Goal: Information Seeking & Learning: Learn about a topic

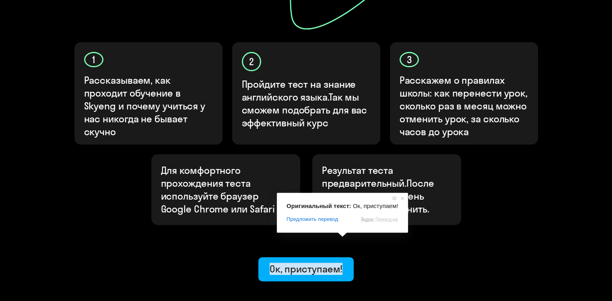
scroll to position [200, 0]
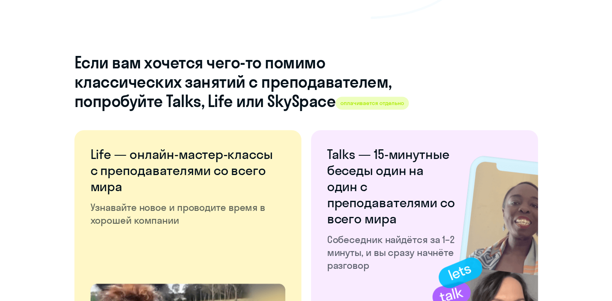
scroll to position [1166, 0]
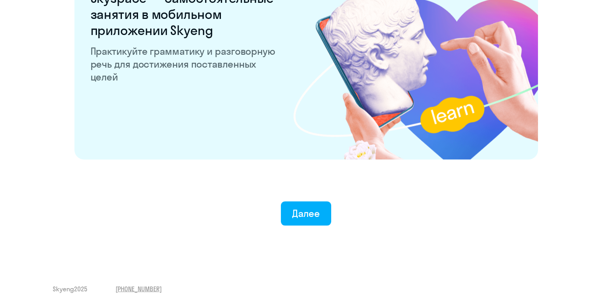
scroll to position [1583, 0]
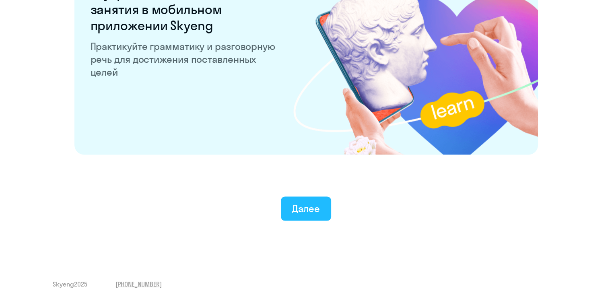
click at [310, 207] on ya-tr-span "Далее" at bounding box center [306, 208] width 28 height 12
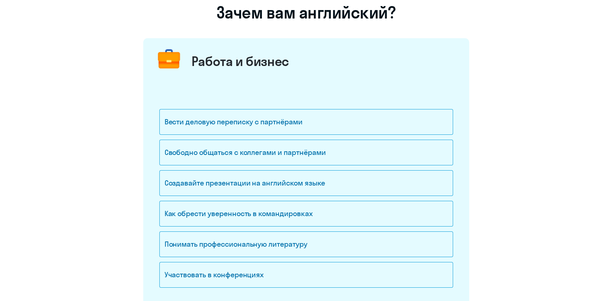
scroll to position [80, 0]
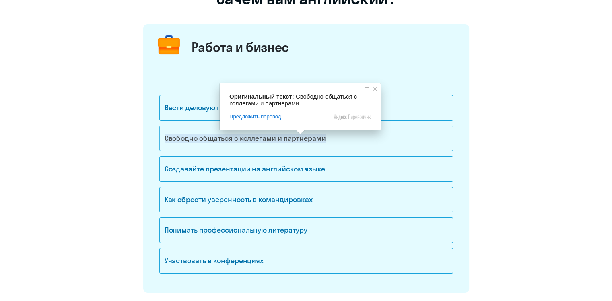
click at [298, 138] on ya-tr-span "Свободно общаться с коллегами и партнёрами" at bounding box center [245, 138] width 161 height 9
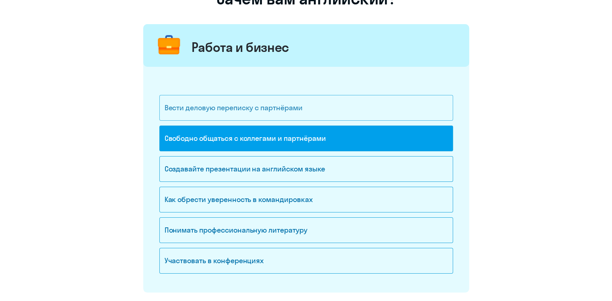
click at [315, 109] on div "Вести деловую переписку с партнёрами" at bounding box center [306, 108] width 294 height 26
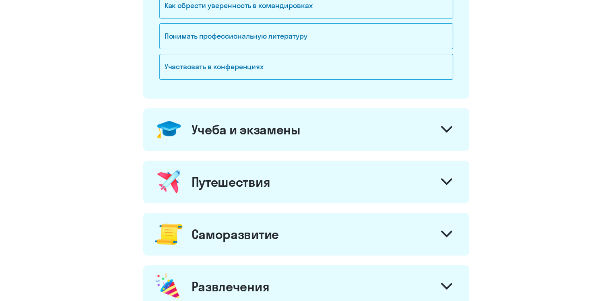
scroll to position [282, 0]
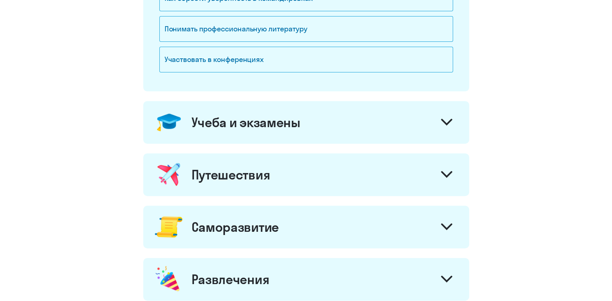
click at [368, 116] on div "Учеба и экзамены" at bounding box center [306, 122] width 326 height 43
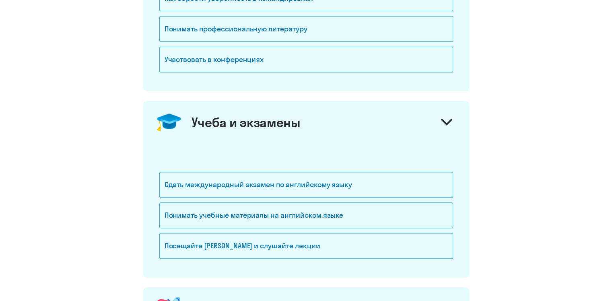
click at [401, 137] on div "Учеба и экзамены" at bounding box center [306, 122] width 326 height 43
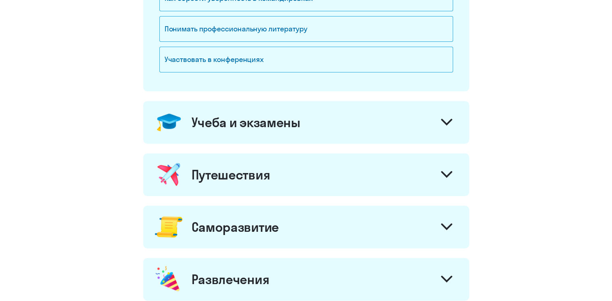
scroll to position [322, 0]
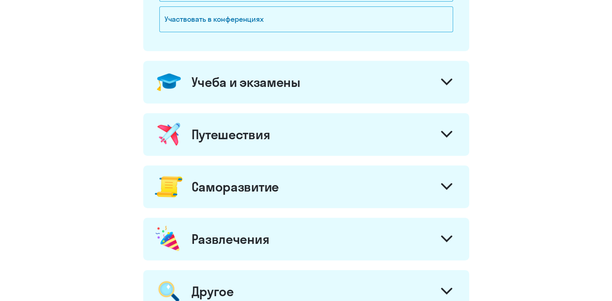
click at [381, 136] on div "Путешествия" at bounding box center [306, 134] width 326 height 43
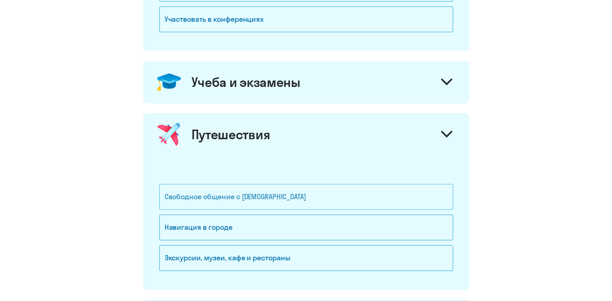
click at [266, 198] on ya-tr-span "Свободное общение с [DEMOGRAPHIC_DATA]" at bounding box center [236, 196] width 142 height 9
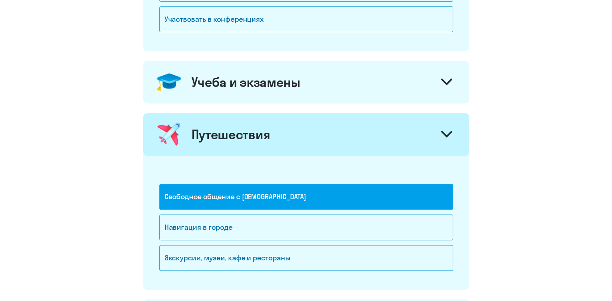
click at [368, 132] on div "Путешествия" at bounding box center [306, 134] width 326 height 43
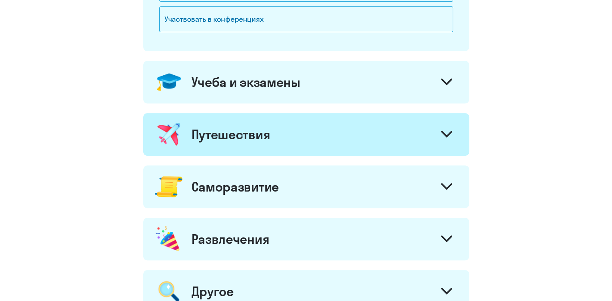
click at [332, 192] on div "Саморазвитие" at bounding box center [306, 186] width 326 height 43
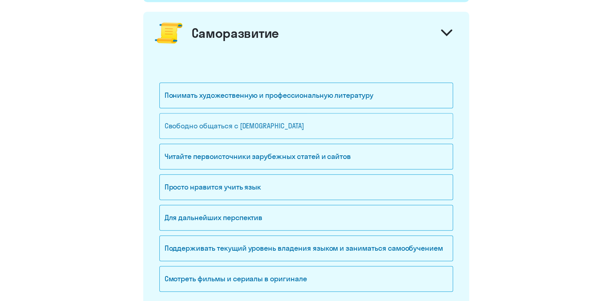
scroll to position [483, 0]
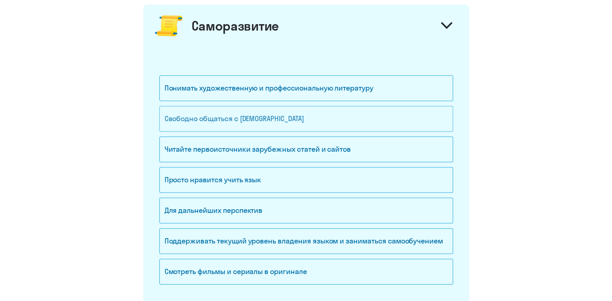
click at [404, 125] on div "Свободно общаться с [DEMOGRAPHIC_DATA]" at bounding box center [306, 119] width 294 height 26
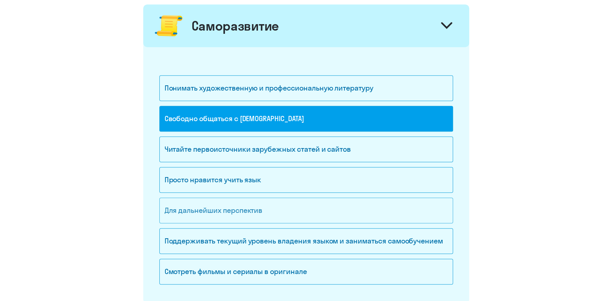
click at [341, 216] on div "Для дальнейших перспектив" at bounding box center [306, 211] width 294 height 26
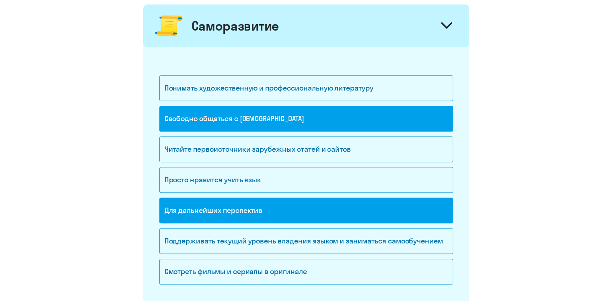
click at [452, 32] on div at bounding box center [446, 26] width 19 height 19
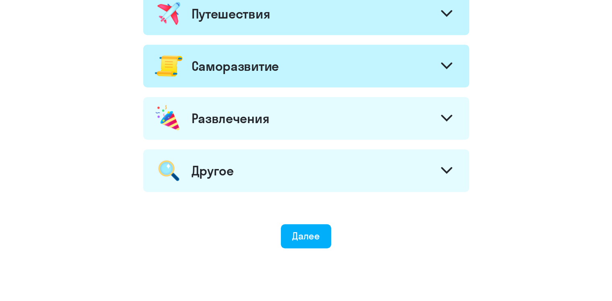
scroll to position [425, 0]
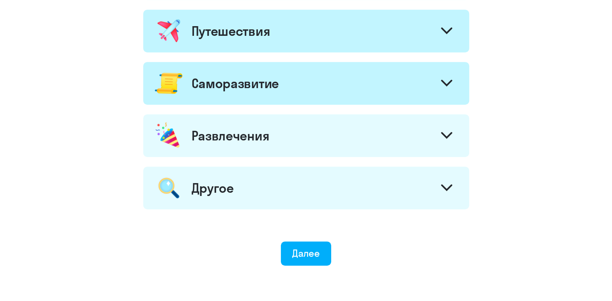
click at [265, 137] on ya-tr-span "Развлечения" at bounding box center [230, 136] width 78 height 16
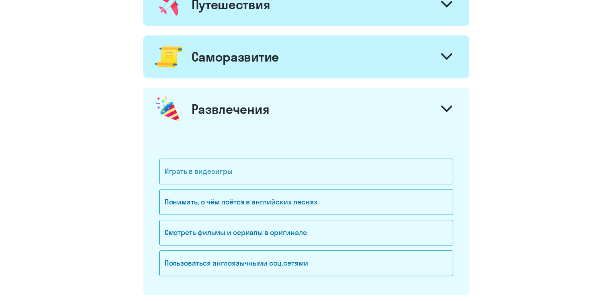
scroll to position [465, 0]
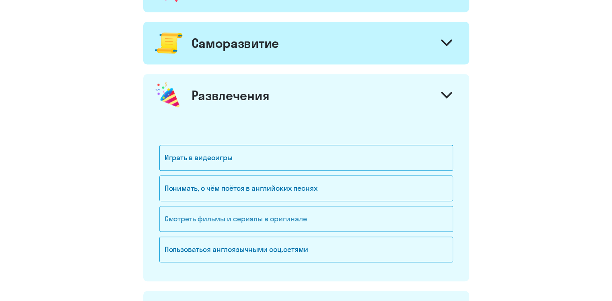
click at [304, 222] on div "Смотреть фильмы и сериалы в оригинале" at bounding box center [306, 219] width 294 height 26
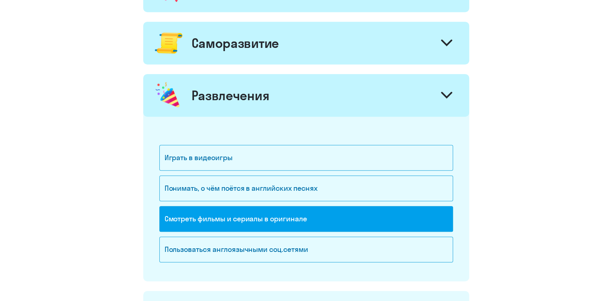
click at [437, 95] on div at bounding box center [446, 95] width 19 height 19
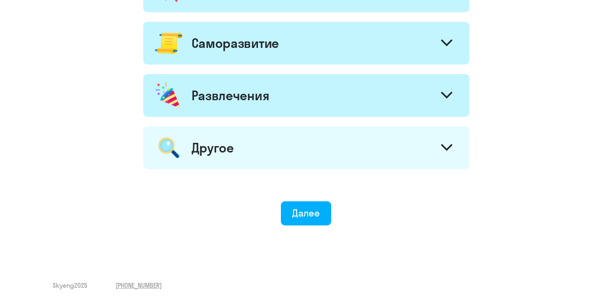
click at [313, 148] on div "Другое" at bounding box center [306, 147] width 326 height 43
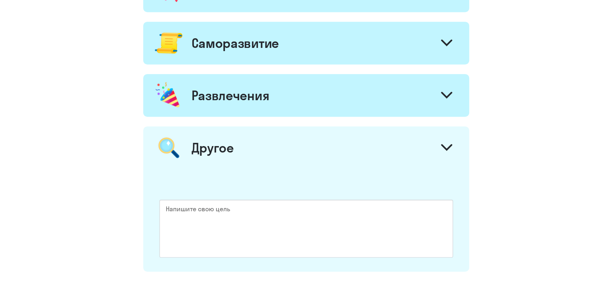
click at [425, 140] on div "Другое" at bounding box center [306, 147] width 326 height 43
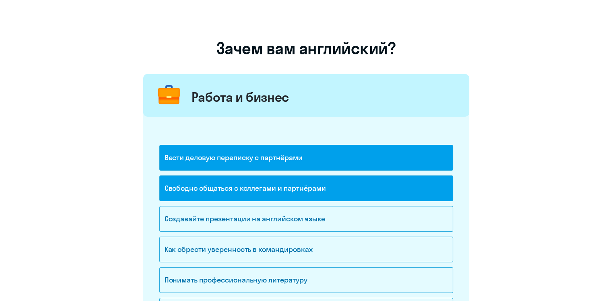
scroll to position [0, 0]
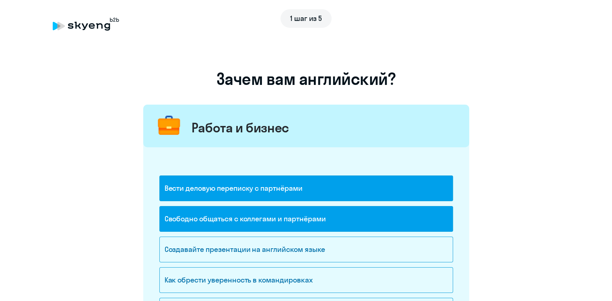
click at [399, 123] on div "Работа и бизнес" at bounding box center [306, 126] width 326 height 43
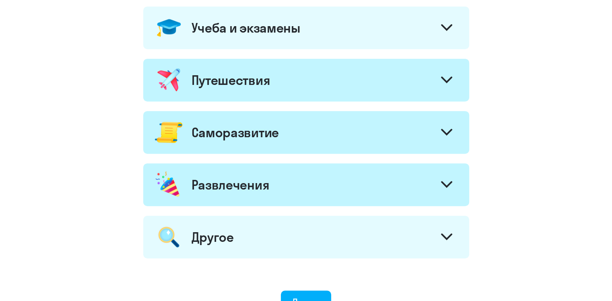
scroll to position [465, 0]
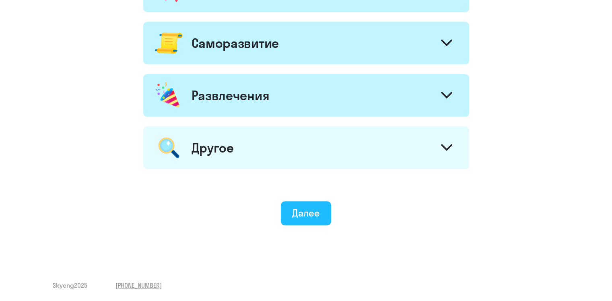
click at [321, 210] on button "Далее" at bounding box center [306, 213] width 50 height 24
